Goal: Information Seeking & Learning: Find specific fact

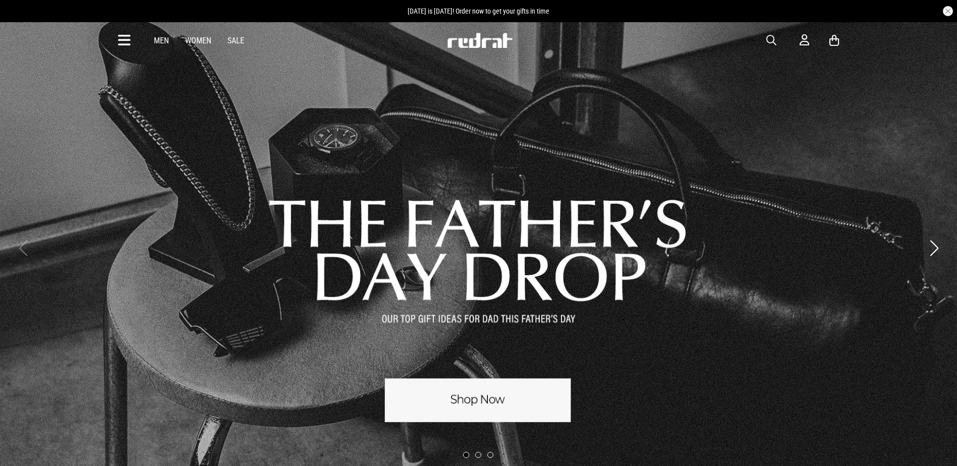
click at [771, 35] on span "button" at bounding box center [771, 40] width 10 height 12
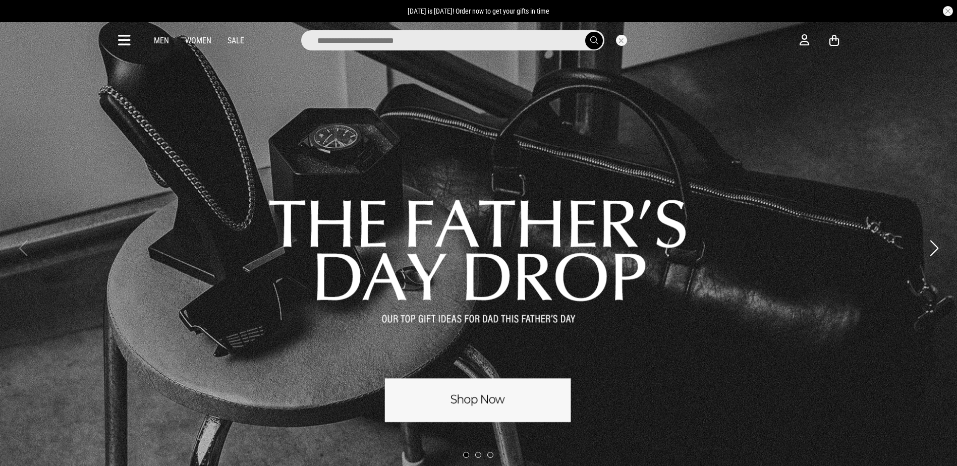
click at [516, 42] on input "search" at bounding box center [452, 40] width 303 height 20
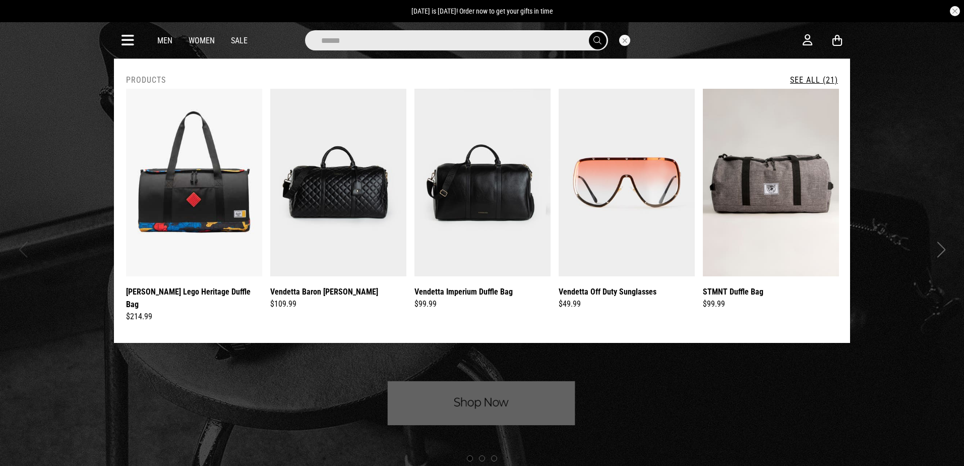
type input "******"
click at [589, 32] on button "submit" at bounding box center [598, 41] width 18 height 18
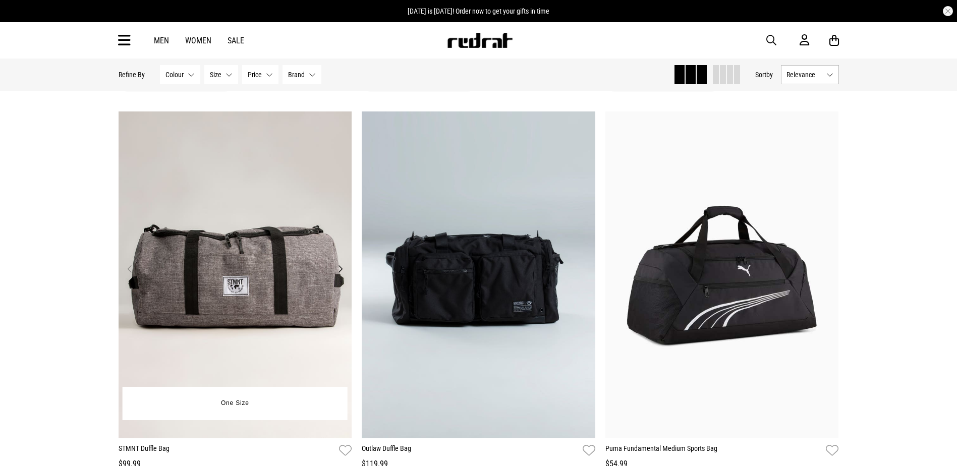
click at [314, 205] on img at bounding box center [235, 274] width 233 height 327
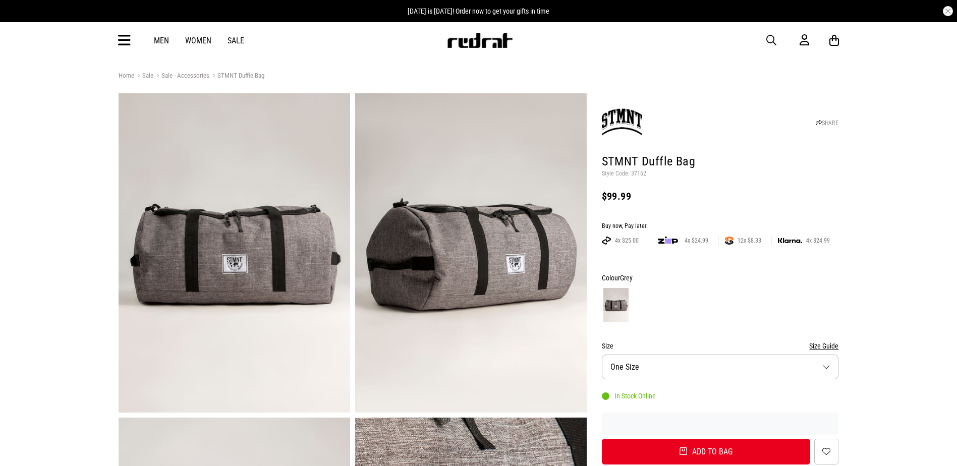
click at [640, 175] on p "Style Code: 37162" at bounding box center [720, 174] width 237 height 8
copy p "37162"
